Goal: Task Accomplishment & Management: Manage account settings

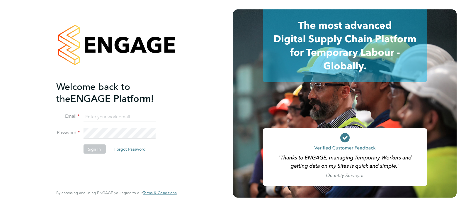
click at [89, 114] on input at bounding box center [119, 116] width 72 height 11
type input "[EMAIL_ADDRESS][PERSON_NAME][DOMAIN_NAME]"
click at [98, 148] on button "Sign In" at bounding box center [94, 148] width 22 height 9
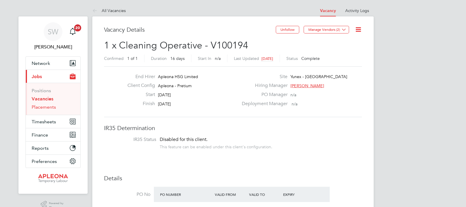
click at [40, 107] on link "Placements" at bounding box center [44, 107] width 24 height 6
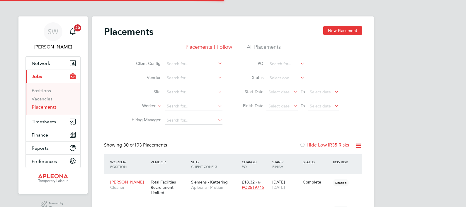
scroll to position [17, 51]
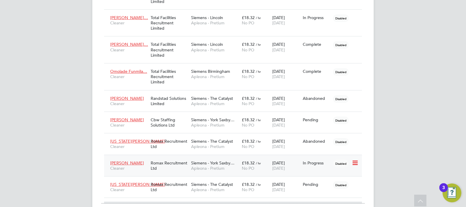
click at [357, 161] on icon at bounding box center [355, 162] width 6 height 7
click at [324, 185] on li "Initiate Worker Replacement" at bounding box center [327, 186] width 60 height 8
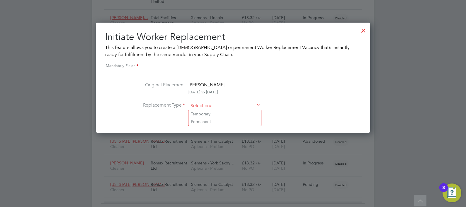
click at [223, 105] on input at bounding box center [224, 105] width 72 height 9
click at [204, 114] on li "Temporary" at bounding box center [224, 114] width 73 height 8
type input "Temporary"
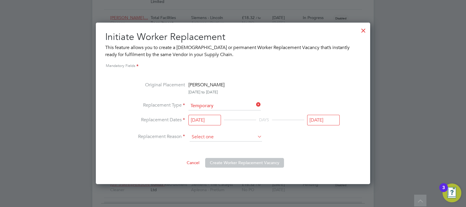
click at [213, 137] on input at bounding box center [226, 136] width 72 height 9
click at [209, 145] on li "Sickness" at bounding box center [226, 145] width 73 height 8
type input "Sickness"
click at [244, 162] on button "Create Worker Replacement Vacancy" at bounding box center [244, 162] width 79 height 9
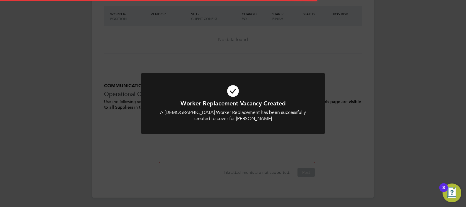
scroll to position [17, 41]
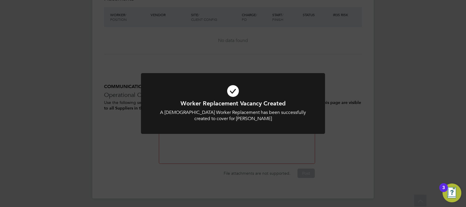
click at [231, 92] on icon at bounding box center [233, 90] width 152 height 23
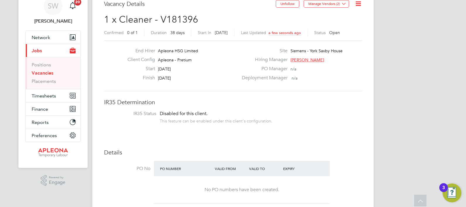
scroll to position [5, 12]
click at [343, 3] on icon at bounding box center [344, 3] width 4 height 4
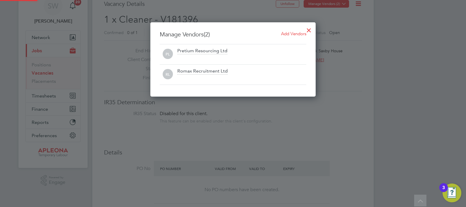
scroll to position [74, 166]
click at [294, 34] on span "Add Vendors" at bounding box center [293, 34] width 25 height 6
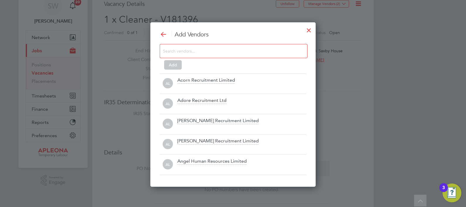
scroll to position [164, 166]
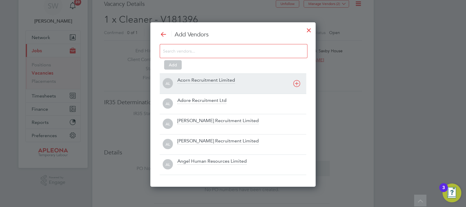
click at [203, 82] on div "Acorn Recruitment Limited" at bounding box center [206, 80] width 58 height 6
click at [203, 82] on div "AL Acorn Recruitment Limited" at bounding box center [233, 83] width 146 height 20
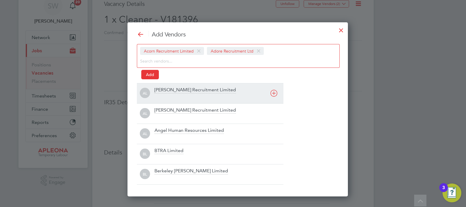
scroll to position [173, 211]
click at [203, 83] on div "AL Alex Young Recruitment Limited" at bounding box center [210, 93] width 146 height 20
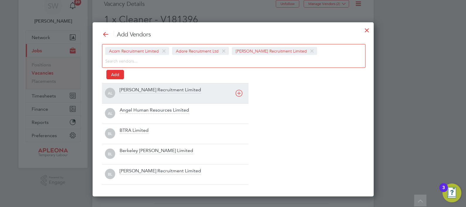
scroll to position [173, 281]
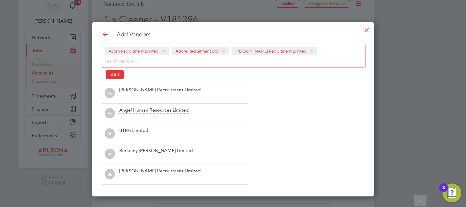
drag, startPoint x: 203, startPoint y: 82, endPoint x: 136, endPoint y: 89, distance: 67.7
click at [136, 89] on div "AL Alice Rose Recruitment Limited" at bounding box center [175, 93] width 146 height 20
click at [136, 89] on div "Add Vendors Acorn Recruitment Limited Adore Recruitment Ltd Alex Young Recruitm…" at bounding box center [233, 107] width 262 height 154
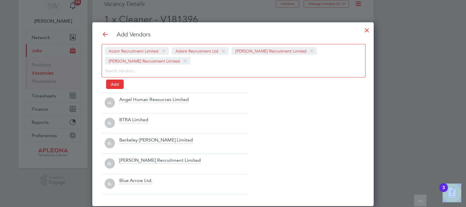
click at [136, 89] on div "Add Vendors Acorn Recruitment Limited Adore Recruitment Ltd Alex Young Recruitm…" at bounding box center [233, 111] width 262 height 163
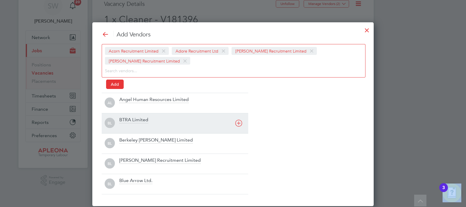
click at [150, 112] on div "AL Angel Human Resources Limited" at bounding box center [175, 103] width 146 height 20
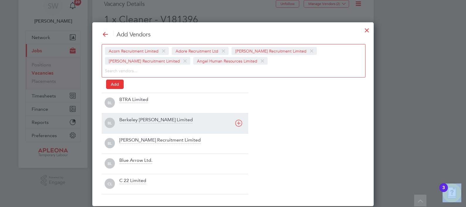
click at [150, 112] on div "BL BTRA Limited" at bounding box center [175, 103] width 146 height 20
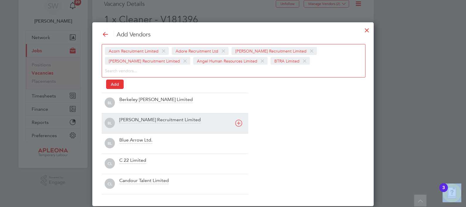
click at [150, 112] on div "BL Berkeley Scott Limited" at bounding box center [175, 103] width 146 height 20
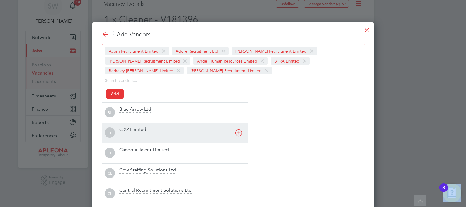
scroll to position [192, 281]
click at [150, 112] on div "Blue Arrow Ltd." at bounding box center [135, 109] width 33 height 6
click at [150, 112] on div "C 22 Limited" at bounding box center [183, 112] width 129 height 13
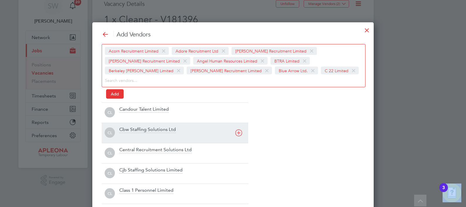
click at [150, 112] on div "Candour Talent Limited" at bounding box center [144, 109] width 50 height 6
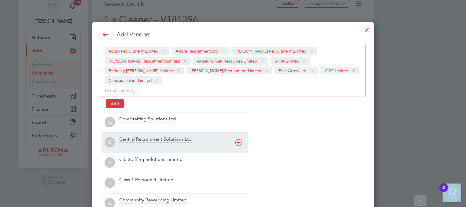
click at [150, 116] on div "Cbw Staffing Solutions Ltd" at bounding box center [147, 119] width 57 height 6
click at [150, 112] on div "CL Central Recruitment Solutions Ltd" at bounding box center [175, 122] width 146 height 20
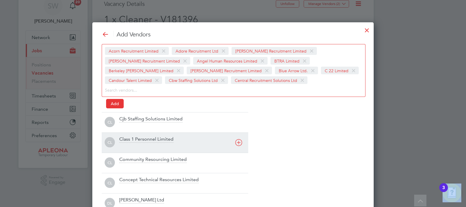
click at [150, 112] on div "CL Cjb Staffing Solutions Limited" at bounding box center [175, 122] width 146 height 20
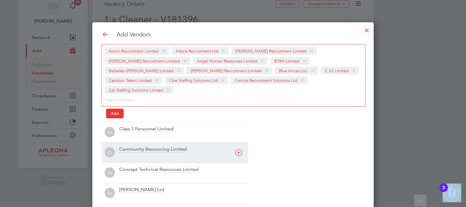
drag, startPoint x: 148, startPoint y: 124, endPoint x: 145, endPoint y: 138, distance: 13.6
click at [145, 138] on div "CL Class 1 Personnel Limited CL Community Resourcing Limited CL Concept Technic…" at bounding box center [175, 172] width 146 height 101
click at [146, 146] on div "Community Resourcing Limited" at bounding box center [152, 149] width 67 height 6
click at [146, 139] on div "CL Class 1 Personnel Limited" at bounding box center [175, 132] width 146 height 20
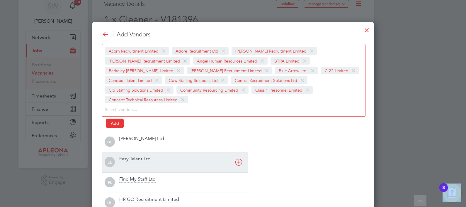
click at [146, 139] on div "DL Daniel Owen Ltd" at bounding box center [175, 142] width 146 height 20
click at [146, 139] on div "Easy Talent Ltd" at bounding box center [134, 138] width 31 height 6
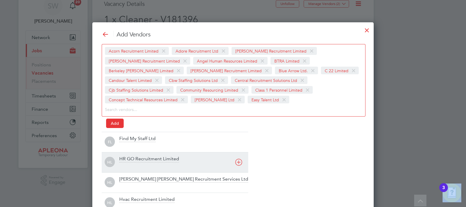
click at [146, 139] on div "Find My Staff Ltd" at bounding box center [137, 138] width 36 height 6
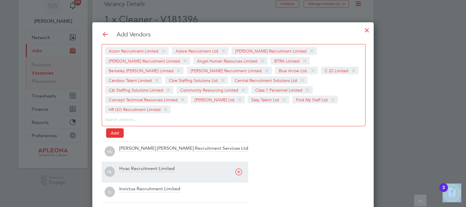
click at [146, 145] on div "Hamilton Rowe Recruitment Services Ltd" at bounding box center [183, 148] width 129 height 6
click at [146, 139] on div "Add Vendors Acorn Recruitment Limited Adore Recruitment Ltd Alex Young Recruitm…" at bounding box center [233, 136] width 262 height 212
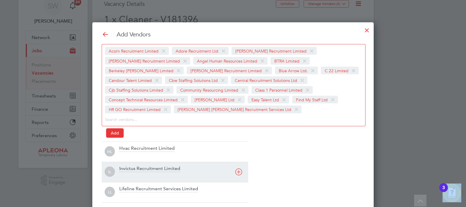
click at [146, 139] on div "Add Vendors Acorn Recruitment Limited Adore Recruitment Ltd Alex Young Recruitm…" at bounding box center [233, 136] width 262 height 212
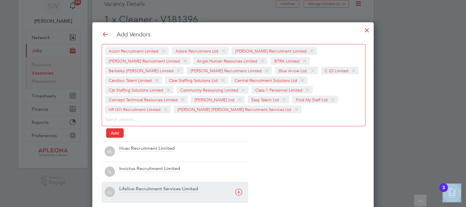
click at [150, 187] on div "Lifeline Recruitment Services Limited" at bounding box center [158, 188] width 79 height 6
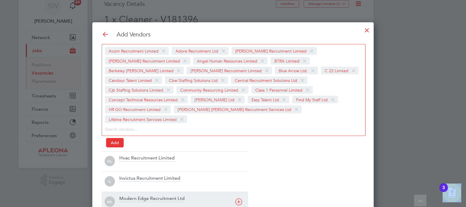
click at [150, 195] on div "Modern Edge Recruitment Ltd" at bounding box center [151, 198] width 65 height 6
click at [150, 195] on div "Phoenix Resourcing Services" at bounding box center [149, 198] width 61 height 6
click at [150, 187] on div at bounding box center [183, 185] width 129 height 6
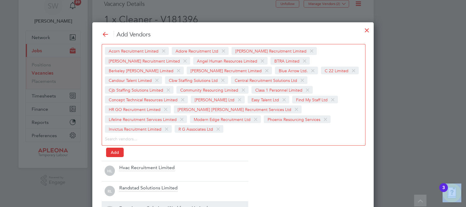
click at [150, 192] on div at bounding box center [183, 195] width 129 height 6
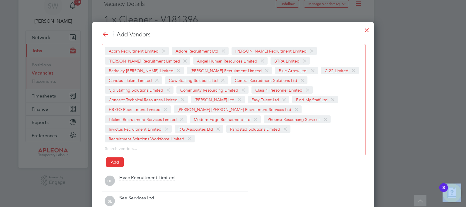
click at [150, 195] on div "See Services Ltd" at bounding box center [136, 198] width 35 height 6
click at [150, 195] on div "Skilled Careers Ltd" at bounding box center [139, 198] width 40 height 6
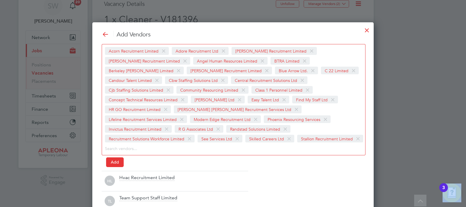
click at [150, 195] on div "Team Support Staff Limited" at bounding box center [148, 198] width 58 height 6
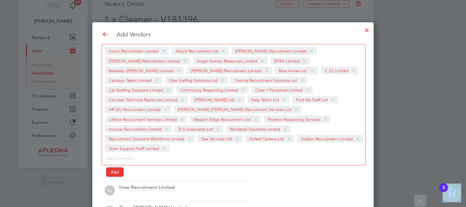
click at [150, 191] on div at bounding box center [183, 194] width 129 height 6
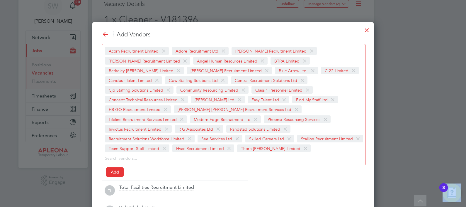
click at [150, 191] on div at bounding box center [183, 194] width 129 height 6
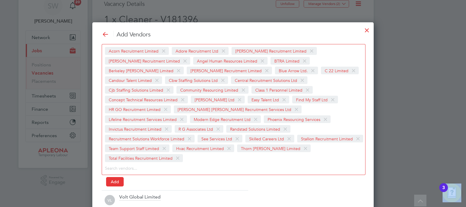
click at [150, 194] on div "Volt Global Limited" at bounding box center [139, 197] width 41 height 6
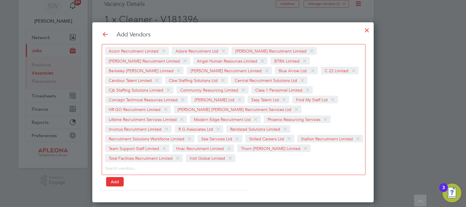
click at [150, 187] on div "Add Vendors Acorn Recruitment Limited Adore Recruitment Ltd Alex Young Recruitm…" at bounding box center [232, 112] width 281 height 180
click at [112, 177] on button "Add" at bounding box center [115, 181] width 18 height 9
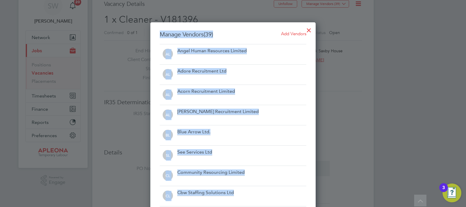
click at [308, 31] on div at bounding box center [308, 28] width 11 height 11
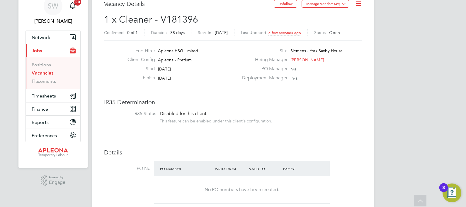
click at [358, 4] on icon at bounding box center [357, 3] width 7 height 7
click at [337, 38] on li "Followers" at bounding box center [344, 37] width 34 height 8
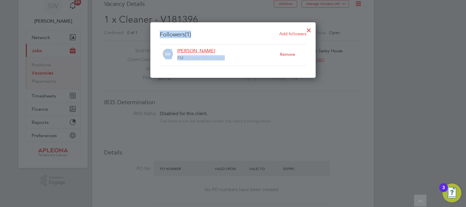
click at [287, 32] on span "Add followers" at bounding box center [292, 34] width 27 height 6
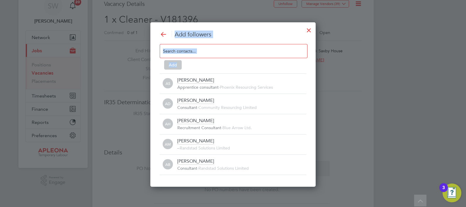
click at [205, 53] on input at bounding box center [229, 51] width 132 height 8
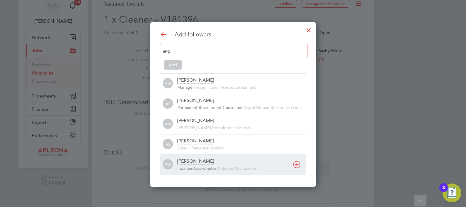
type input "ang"
click at [207, 158] on div "Angela Williams" at bounding box center [195, 161] width 37 height 6
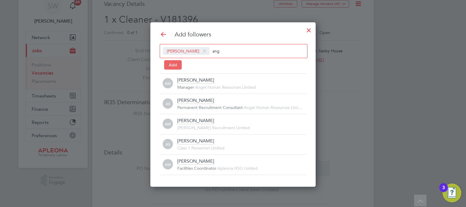
click at [179, 65] on button "Add" at bounding box center [173, 64] width 18 height 9
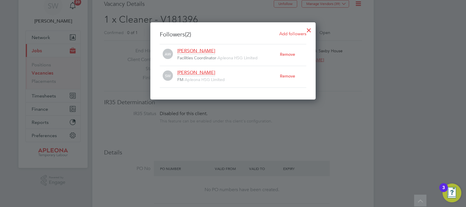
click at [309, 29] on div at bounding box center [308, 28] width 11 height 11
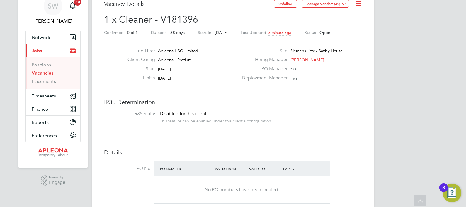
click at [330, 168] on li "PO No PO Number Valid From Valid To Expiry No PO numbers have been created." at bounding box center [233, 184] width 258 height 46
click at [358, 4] on icon at bounding box center [357, 3] width 7 height 7
click at [341, 18] on li "Edit Vacancy e" at bounding box center [344, 17] width 34 height 8
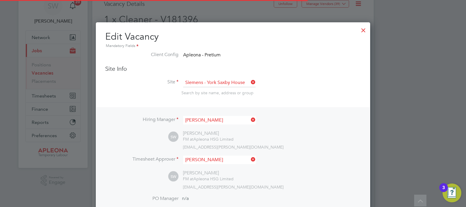
scroll to position [17, 30]
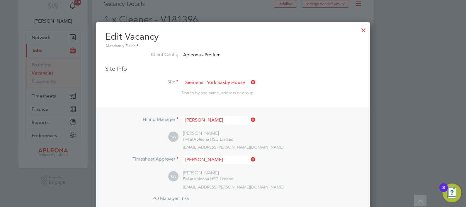
click at [295, 120] on li "Hiring Manager Simon Ward" at bounding box center [232, 123] width 255 height 14
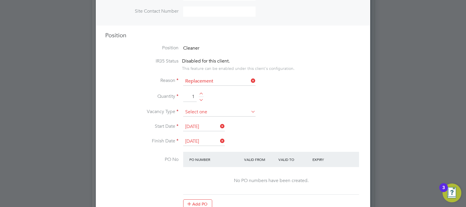
scroll to position [3, 3]
click at [213, 112] on input at bounding box center [219, 112] width 72 height 9
click at [202, 127] on li "Permanent" at bounding box center [219, 128] width 73 height 8
type input "Permanent"
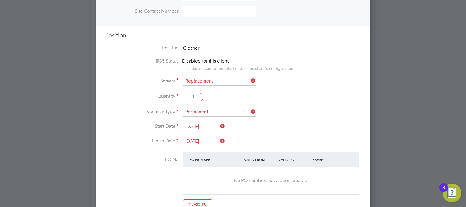
scroll to position [3, 3]
click at [350, 189] on div "No PO numbers have been created." at bounding box center [271, 180] width 164 height 27
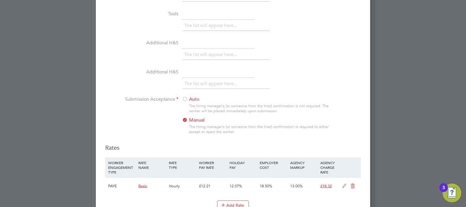
scroll to position [580, 0]
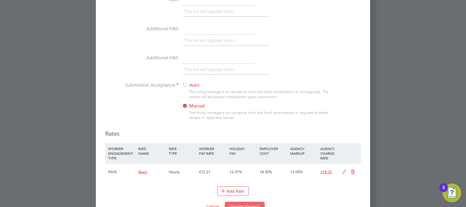
click at [242, 202] on button "Update Vacancy" at bounding box center [245, 205] width 40 height 9
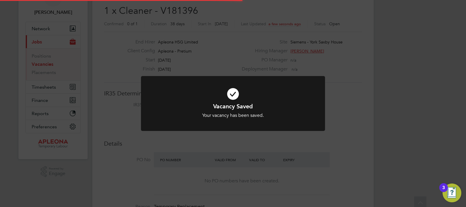
scroll to position [26, 0]
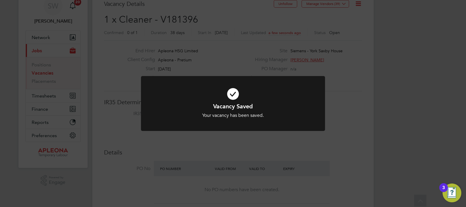
click at [232, 95] on icon at bounding box center [233, 93] width 152 height 23
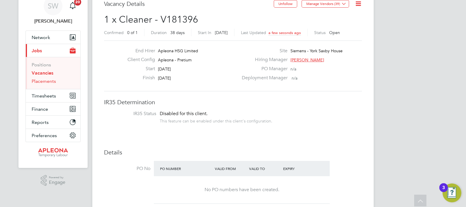
click at [40, 81] on link "Placements" at bounding box center [44, 81] width 24 height 6
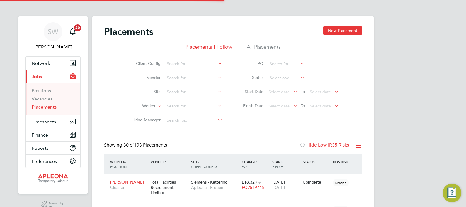
scroll to position [3, 3]
click at [38, 100] on link "Vacancies" at bounding box center [42, 99] width 21 height 6
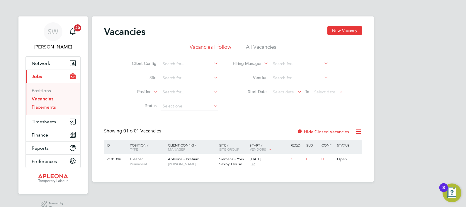
click at [40, 107] on link "Placements" at bounding box center [44, 107] width 24 height 6
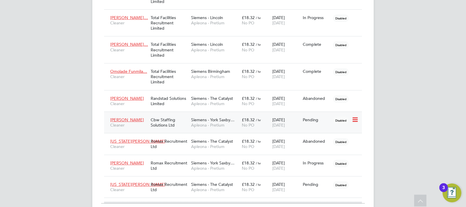
click at [355, 119] on icon at bounding box center [355, 119] width 6 height 7
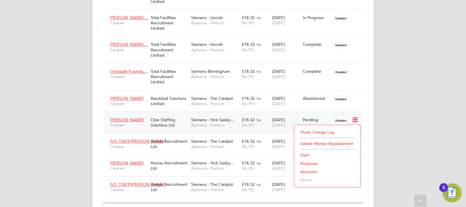
click at [324, 142] on li "Initiate Worker Replacement" at bounding box center [327, 143] width 60 height 8
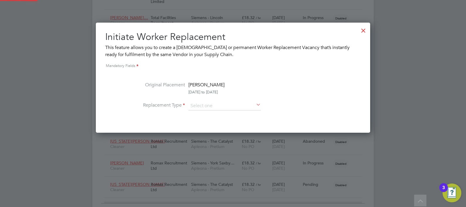
scroll to position [110, 274]
click at [225, 105] on input at bounding box center [224, 105] width 72 height 9
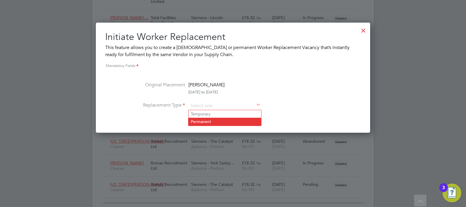
click at [200, 122] on li "Permanent" at bounding box center [224, 121] width 73 height 8
type input "Permanent"
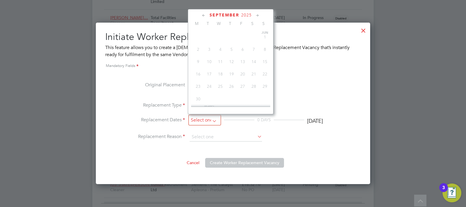
scroll to position [218, 0]
click at [215, 117] on input at bounding box center [204, 120] width 33 height 11
click at [197, 71] on span "29" at bounding box center [197, 65] width 11 height 11
type input "29 Sep 2025"
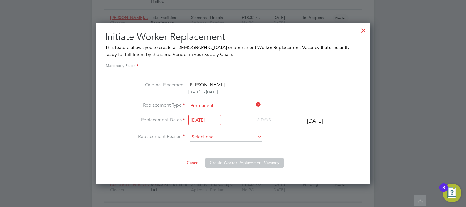
click at [222, 136] on input at bounding box center [226, 136] width 72 height 9
click at [202, 151] on li "Dislike" at bounding box center [226, 153] width 73 height 8
type input "Dislike"
click at [241, 163] on button "Create Worker Replacement Vacancy" at bounding box center [244, 162] width 79 height 9
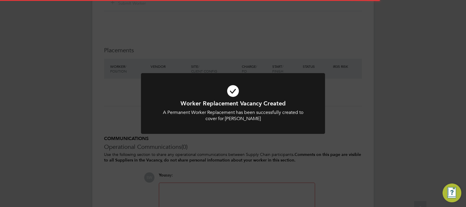
scroll to position [17, 41]
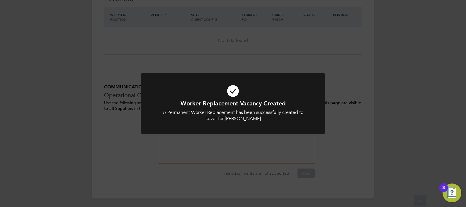
click at [234, 88] on icon at bounding box center [233, 90] width 152 height 23
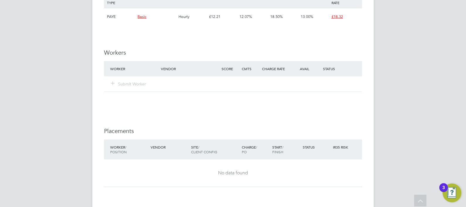
scroll to position [514, 0]
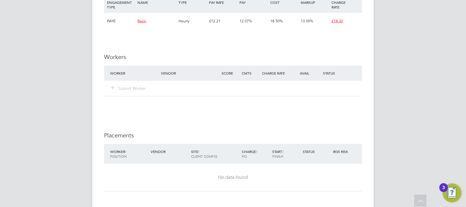
click at [354, 73] on div "Status" at bounding box center [341, 73] width 40 height 11
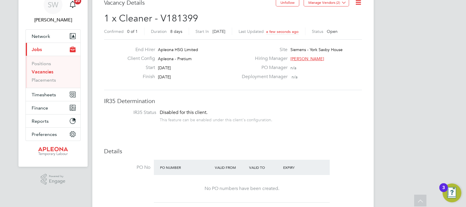
scroll to position [26, 0]
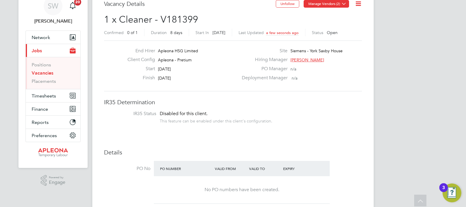
click at [345, 5] on icon at bounding box center [344, 3] width 4 height 4
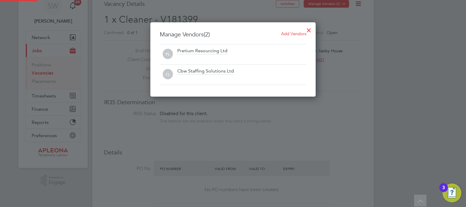
scroll to position [74, 166]
click at [290, 34] on span "Add Vendors" at bounding box center [293, 34] width 25 height 6
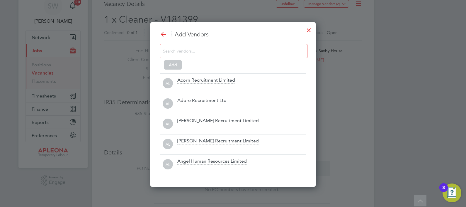
scroll to position [164, 166]
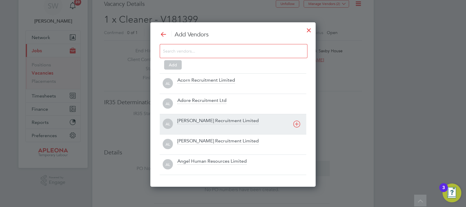
click at [201, 122] on div "Alex Young Recruitment Limited" at bounding box center [217, 120] width 81 height 6
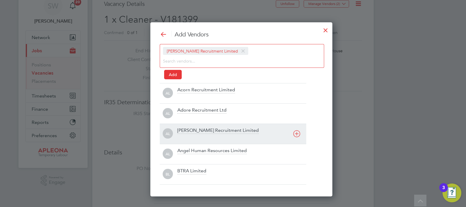
scroll to position [173, 166]
click at [201, 122] on div "AL Adore Recruitment Ltd" at bounding box center [233, 113] width 146 height 20
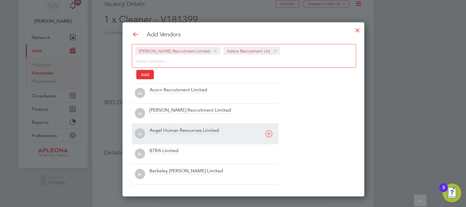
scroll to position [173, 221]
click at [201, 122] on div "AL Alice Rose Recruitment Limited" at bounding box center [205, 113] width 146 height 20
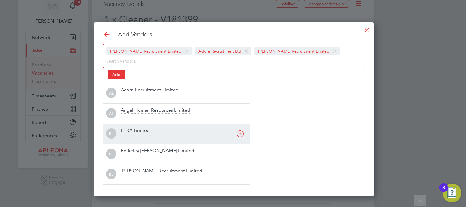
scroll to position [173, 281]
click at [201, 122] on div "AL Angel Human Resources Limited" at bounding box center [176, 113] width 146 height 20
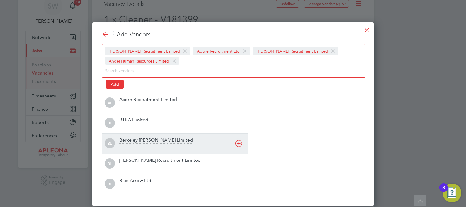
click at [201, 122] on div "BTRA Limited" at bounding box center [183, 123] width 129 height 13
click at [201, 122] on div "Berkeley Scott Limited" at bounding box center [183, 123] width 129 height 13
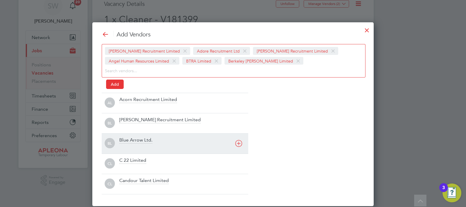
click at [201, 122] on div "Berry Recruitment Limited" at bounding box center [183, 123] width 129 height 13
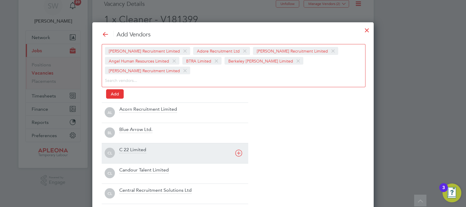
click at [201, 126] on div "Blue Arrow Ltd." at bounding box center [183, 132] width 129 height 13
click at [201, 122] on div "CL C 22 Limited" at bounding box center [175, 132] width 146 height 20
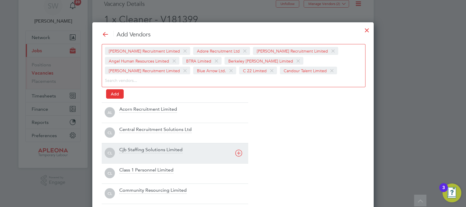
click at [201, 122] on div "CL Central Recruitment Solutions Ltd" at bounding box center [175, 132] width 146 height 20
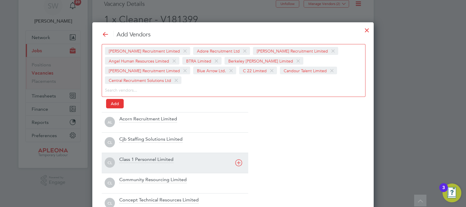
click at [150, 163] on div at bounding box center [183, 166] width 129 height 6
click at [150, 154] on div "CL Class 1 Personnel Limited" at bounding box center [175, 162] width 146 height 20
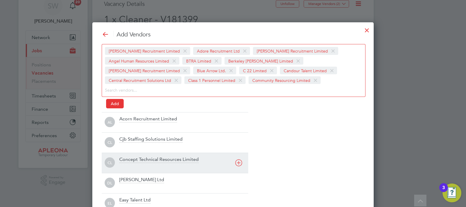
click at [150, 154] on div "CL Concept Technical Resources Limited" at bounding box center [175, 162] width 146 height 20
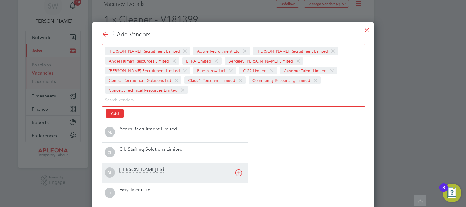
click at [150, 162] on div "DL Daniel Owen Ltd" at bounding box center [175, 172] width 146 height 20
click at [150, 154] on div at bounding box center [183, 156] width 129 height 6
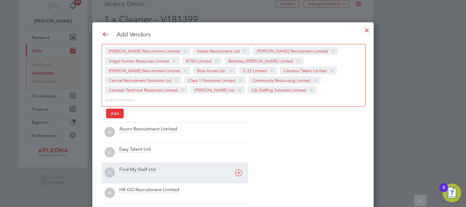
click at [150, 154] on div at bounding box center [183, 156] width 129 height 6
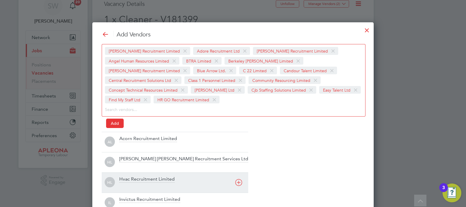
click at [150, 154] on div "HL Hamilton Rowe Recruitment Services Ltd" at bounding box center [175, 162] width 146 height 20
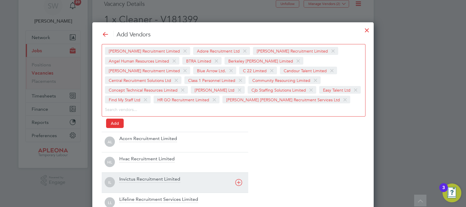
click at [150, 154] on div "HL Hvac Recruitment Limited" at bounding box center [175, 162] width 146 height 20
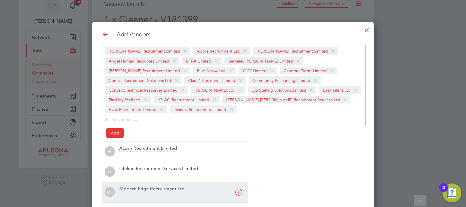
click at [150, 154] on div at bounding box center [183, 155] width 129 height 6
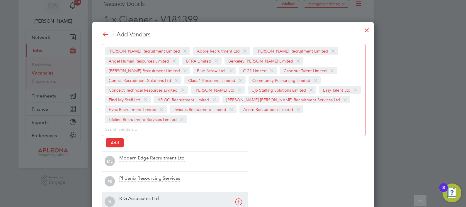
click at [150, 162] on div at bounding box center [183, 165] width 129 height 6
click at [150, 154] on div "PS Phoenix Resourcing Services" at bounding box center [175, 161] width 146 height 20
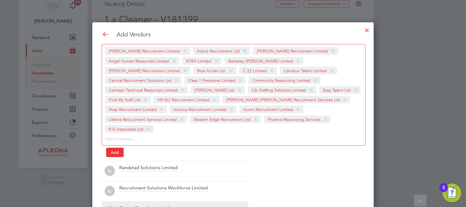
click at [150, 161] on div "RL Randstad Solutions Limited" at bounding box center [175, 171] width 146 height 20
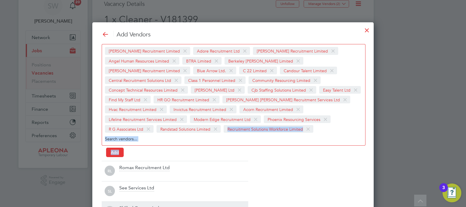
click at [150, 154] on div "Alex Young Recruitment Limited Adore Recruitment Ltd Alice Rose Recruitment Lim…" at bounding box center [233, 99] width 262 height 111
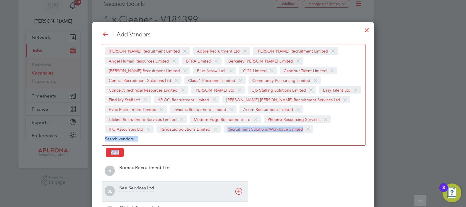
drag, startPoint x: 150, startPoint y: 154, endPoint x: 144, endPoint y: 188, distance: 34.9
click at [144, 188] on div "See Services Ltd" at bounding box center [136, 188] width 35 height 6
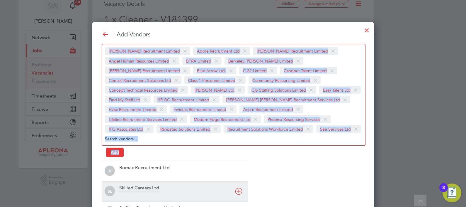
click at [144, 188] on div "Skilled Careers Ltd" at bounding box center [139, 188] width 40 height 6
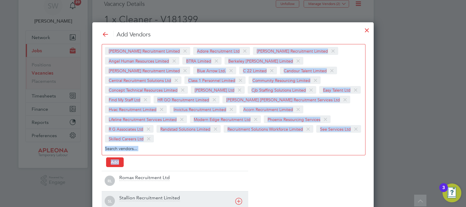
click at [144, 195] on div "Stallion Recruitment Limited" at bounding box center [149, 198] width 61 height 6
click at [144, 195] on div "Team Support Staff Limited" at bounding box center [148, 198] width 58 height 6
click at [144, 188] on div "RL Romax Recruitment Ltd" at bounding box center [175, 180] width 146 height 20
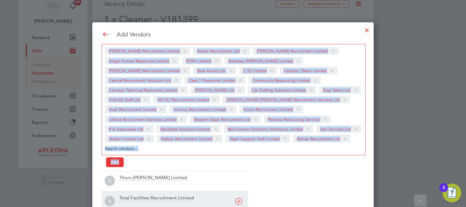
click at [144, 188] on div "TL Thorn Baker Limited" at bounding box center [175, 180] width 146 height 20
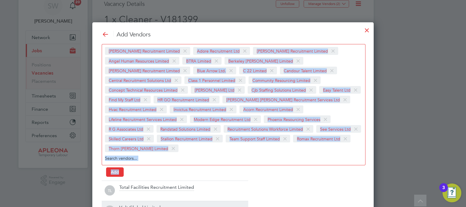
click at [144, 188] on div "TL Total Facilities Recruitment Limited" at bounding box center [175, 190] width 146 height 20
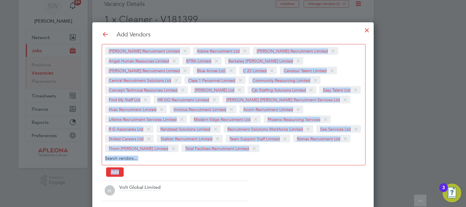
click at [144, 188] on div "VL Volt Global Limited" at bounding box center [175, 190] width 146 height 20
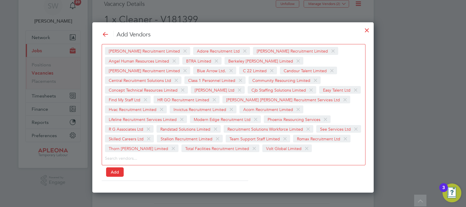
click at [144, 188] on div "Add Vendors Alex Young Recruitment Limited Adore Recruitment Ltd Alice Rose Rec…" at bounding box center [232, 107] width 281 height 170
click at [114, 173] on button "Add" at bounding box center [115, 171] width 18 height 9
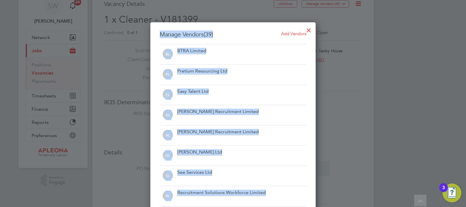
click at [308, 34] on div at bounding box center [308, 28] width 11 height 11
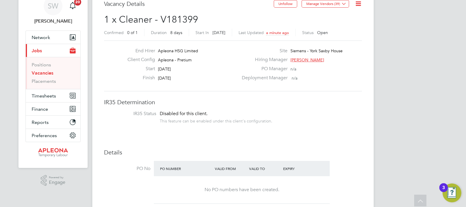
click at [360, 4] on icon at bounding box center [357, 3] width 7 height 7
click at [339, 39] on li "Followers" at bounding box center [344, 37] width 34 height 8
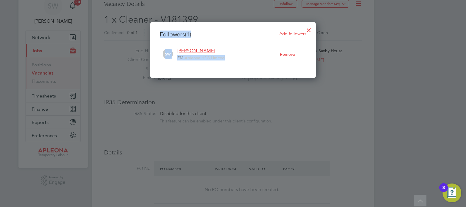
click at [293, 34] on span "Add followers" at bounding box center [292, 34] width 27 height 6
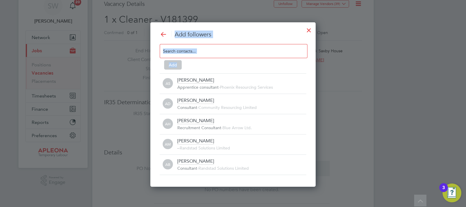
click at [205, 53] on input at bounding box center [229, 51] width 132 height 8
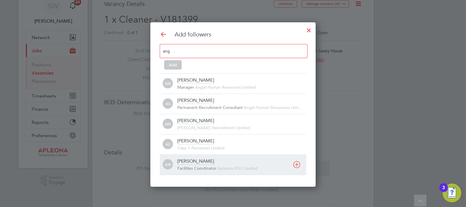
type input "ang"
click at [209, 162] on div "Angela Williams" at bounding box center [195, 161] width 37 height 6
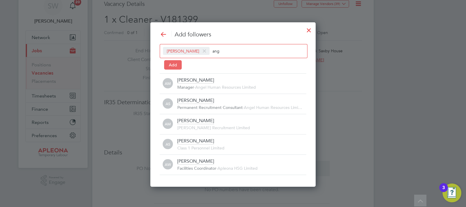
click at [174, 66] on button "Add" at bounding box center [173, 64] width 18 height 9
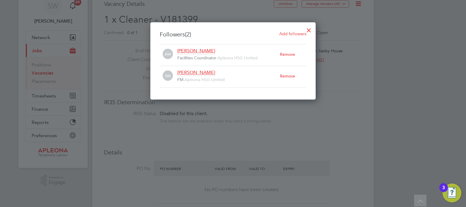
click at [309, 31] on div at bounding box center [308, 28] width 11 height 11
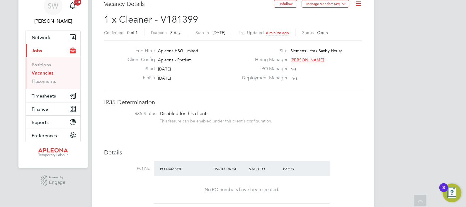
click at [329, 168] on div "PO Number Valid From Valid To Expiry" at bounding box center [242, 168] width 176 height 15
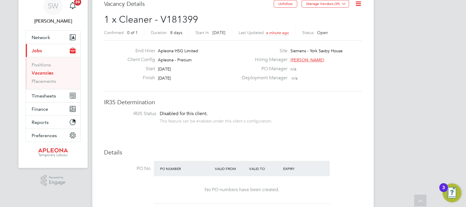
click at [40, 72] on link "Vacancies" at bounding box center [43, 73] width 22 height 6
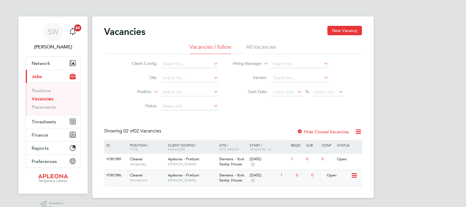
click at [237, 178] on span "Siemens - York Saxby House" at bounding box center [231, 177] width 25 height 10
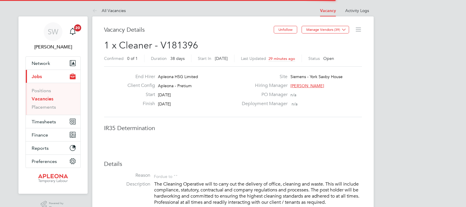
scroll to position [17, 41]
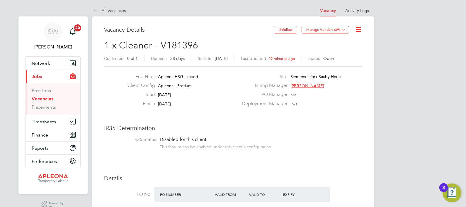
click at [328, 193] on div at bounding box center [323, 192] width 14 height 6
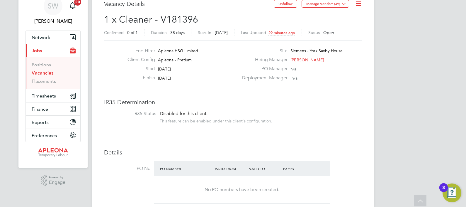
scroll to position [25, 0]
